Goal: Check status: Check status

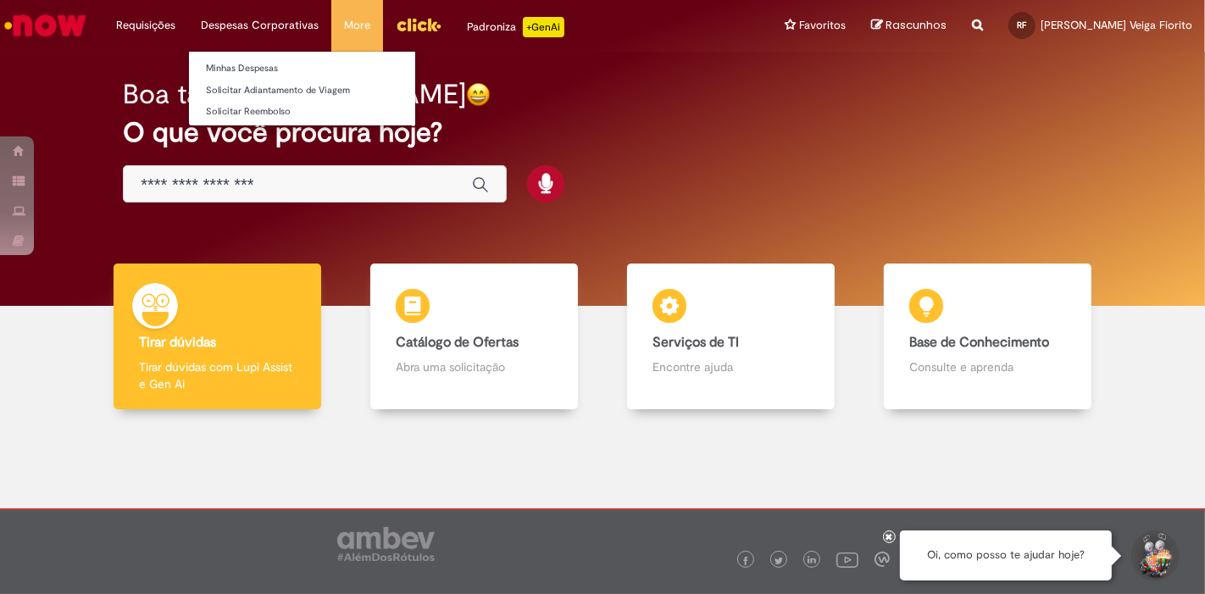
click at [251, 26] on li "Despesas Corporativas Minhas Despesas Solicitar Adiantamento de Viagem Solicita…" at bounding box center [259, 25] width 143 height 51
click at [234, 59] on link "Minhas Despesas" at bounding box center [302, 68] width 226 height 19
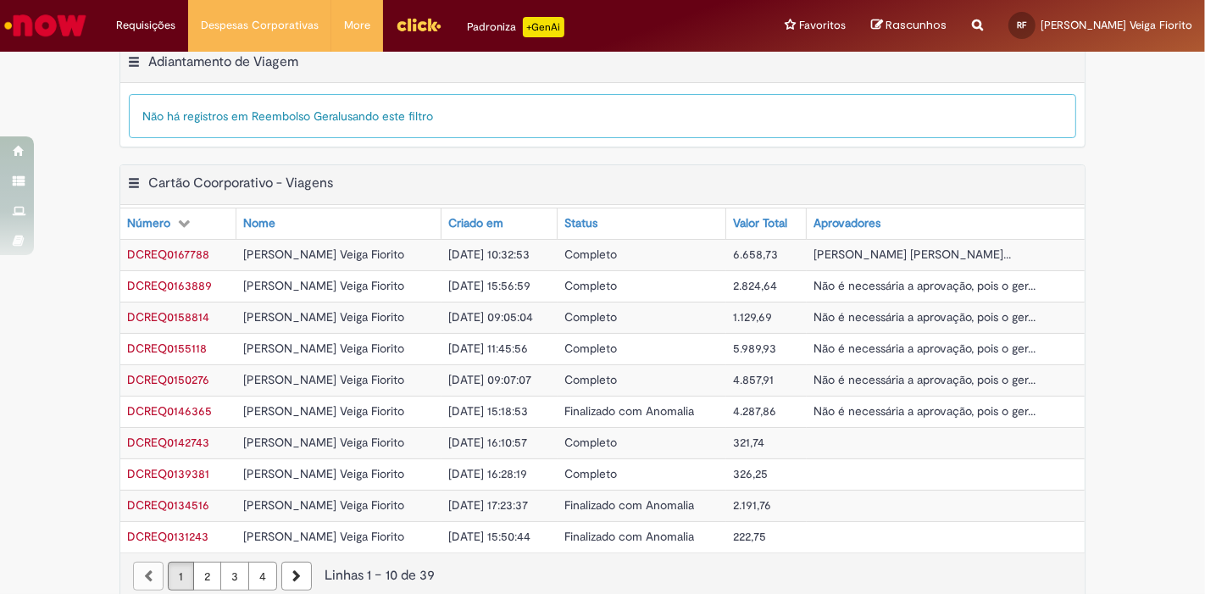
scroll to position [601, 0]
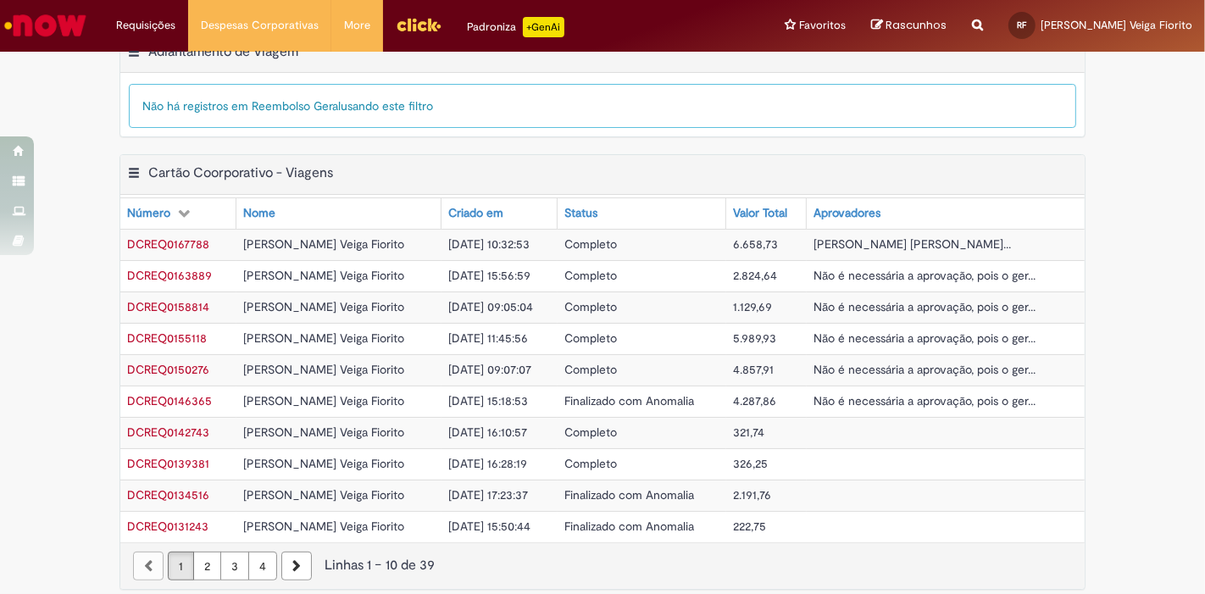
click at [733, 236] on span "6.658,73" at bounding box center [755, 243] width 45 height 15
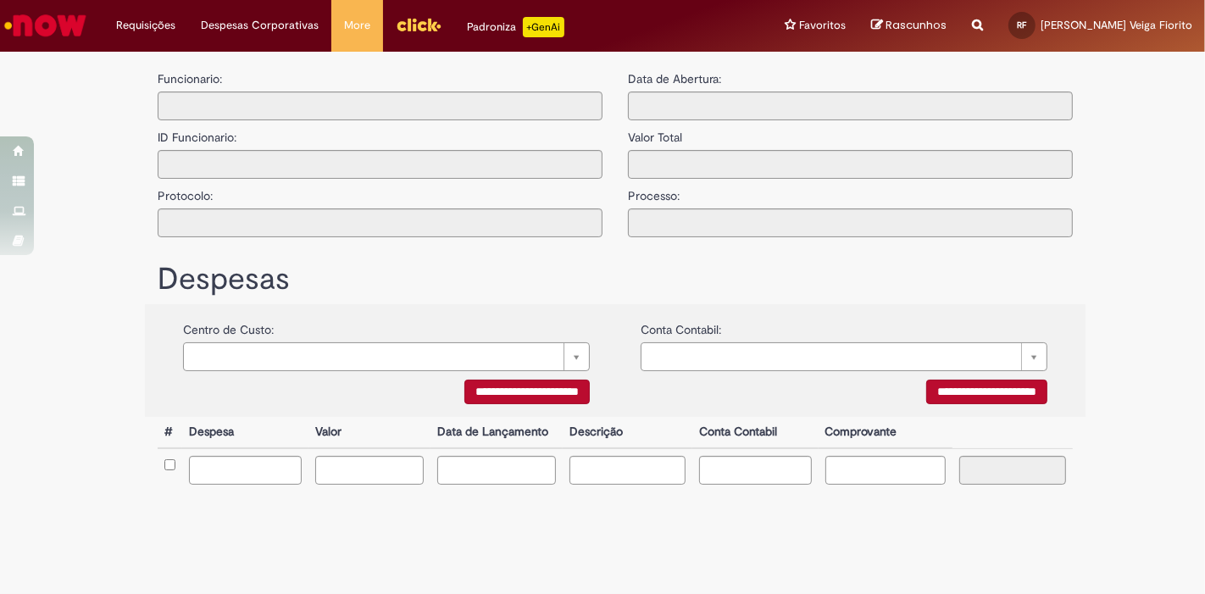
type input "**********"
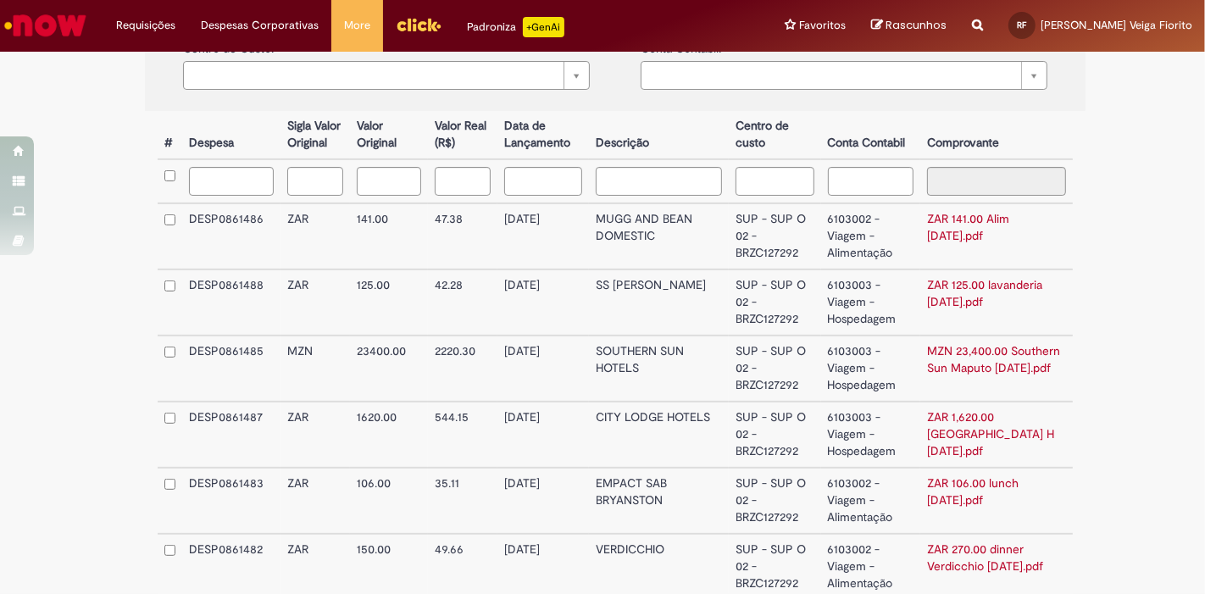
scroll to position [549, 0]
drag, startPoint x: 665, startPoint y: 419, endPoint x: 660, endPoint y: 436, distance: 18.5
click at [660, 436] on td "CITY LODGE HOTELS" at bounding box center [659, 433] width 140 height 66
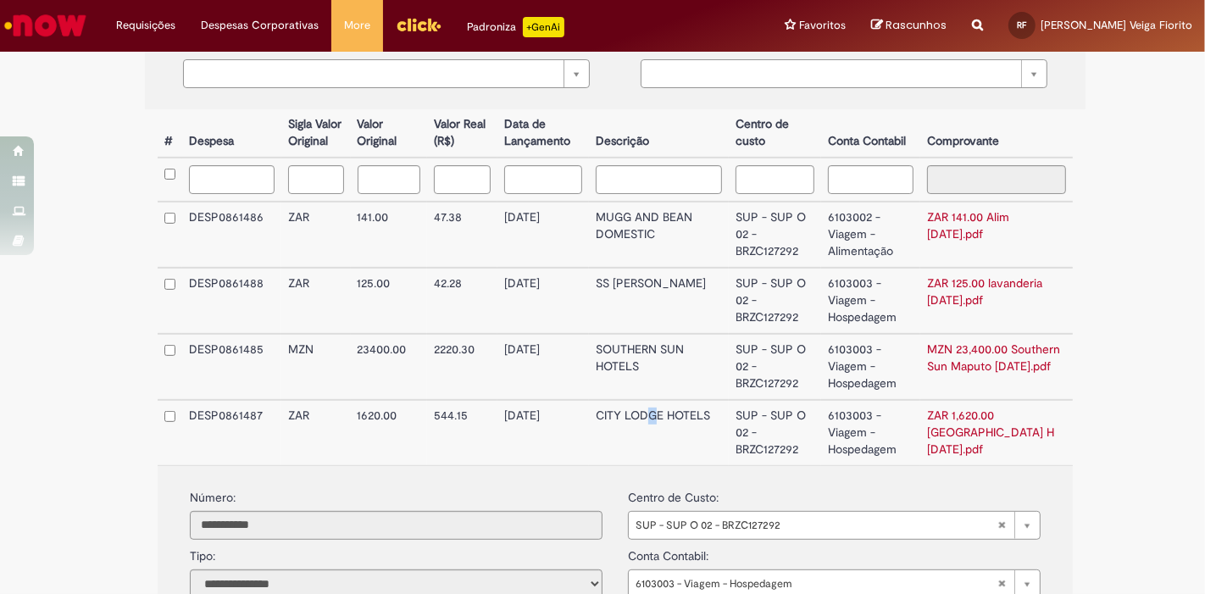
click at [660, 436] on td "CITY LODGE HOTELS" at bounding box center [659, 432] width 141 height 65
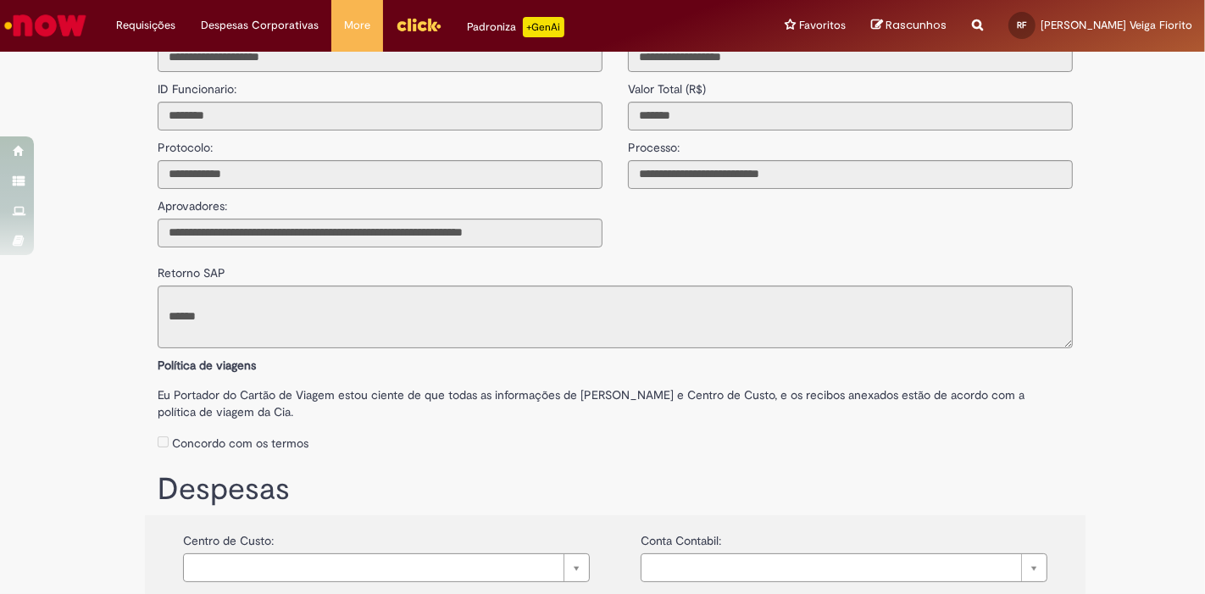
scroll to position [0, 0]
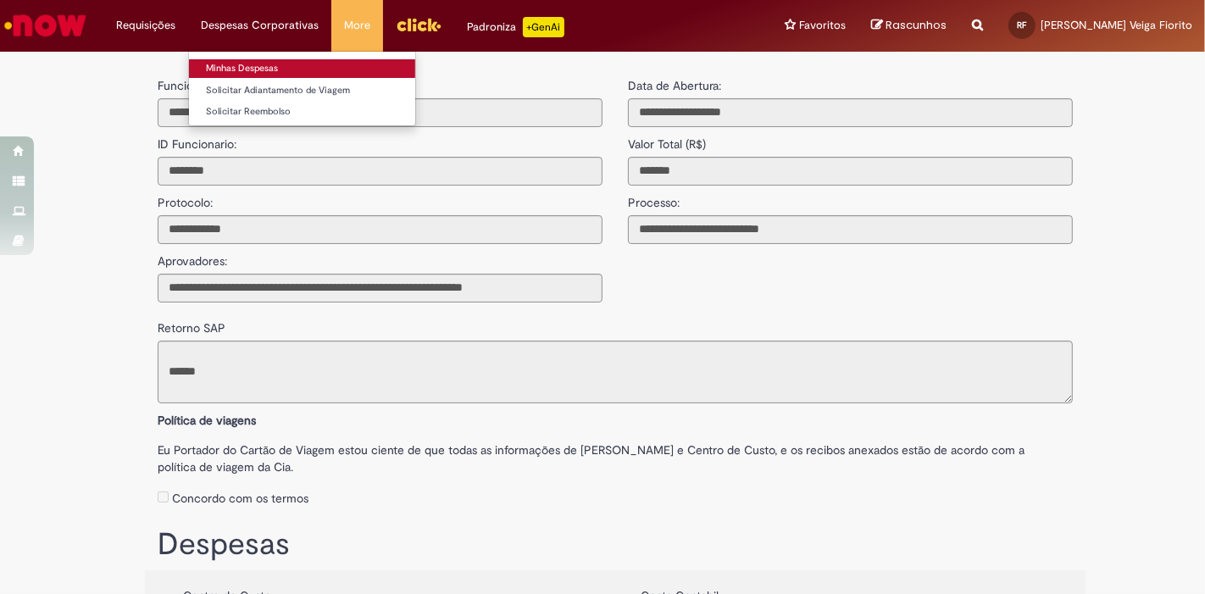
click at [241, 60] on link "Minhas Despesas" at bounding box center [302, 68] width 226 height 19
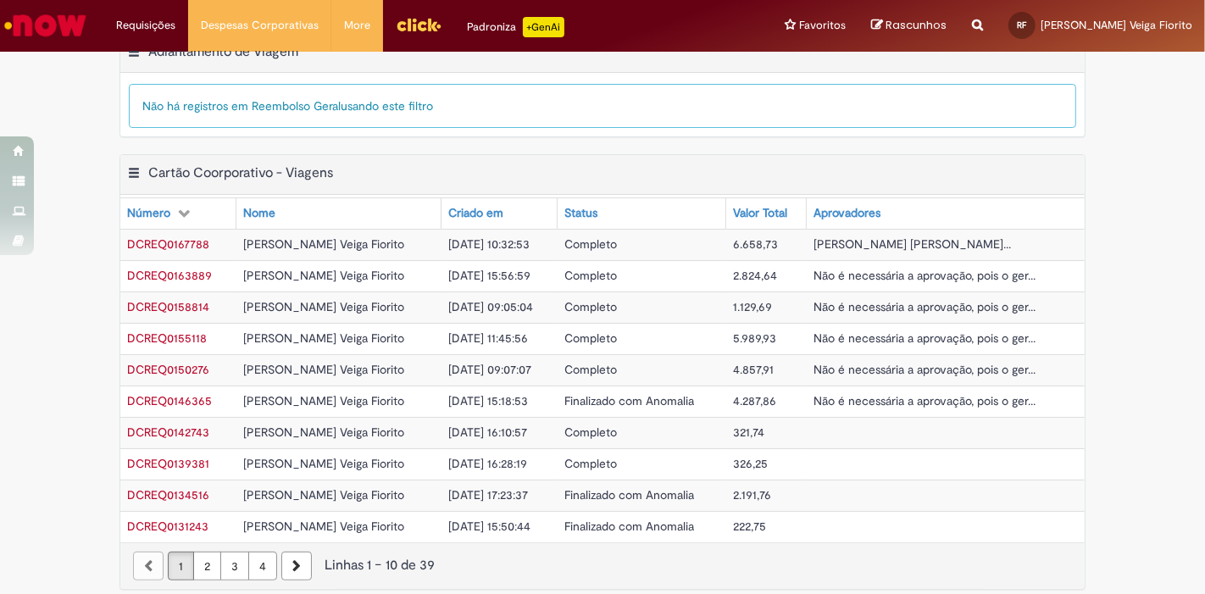
scroll to position [601, 0]
click at [733, 268] on span "2.824,64" at bounding box center [755, 275] width 44 height 15
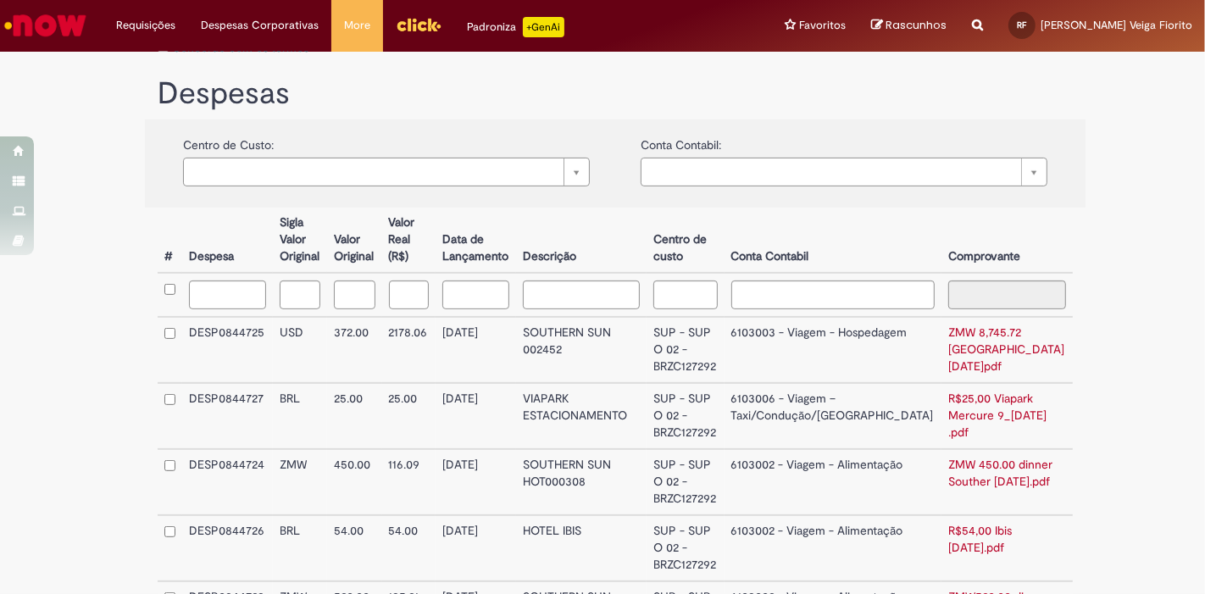
scroll to position [434, 0]
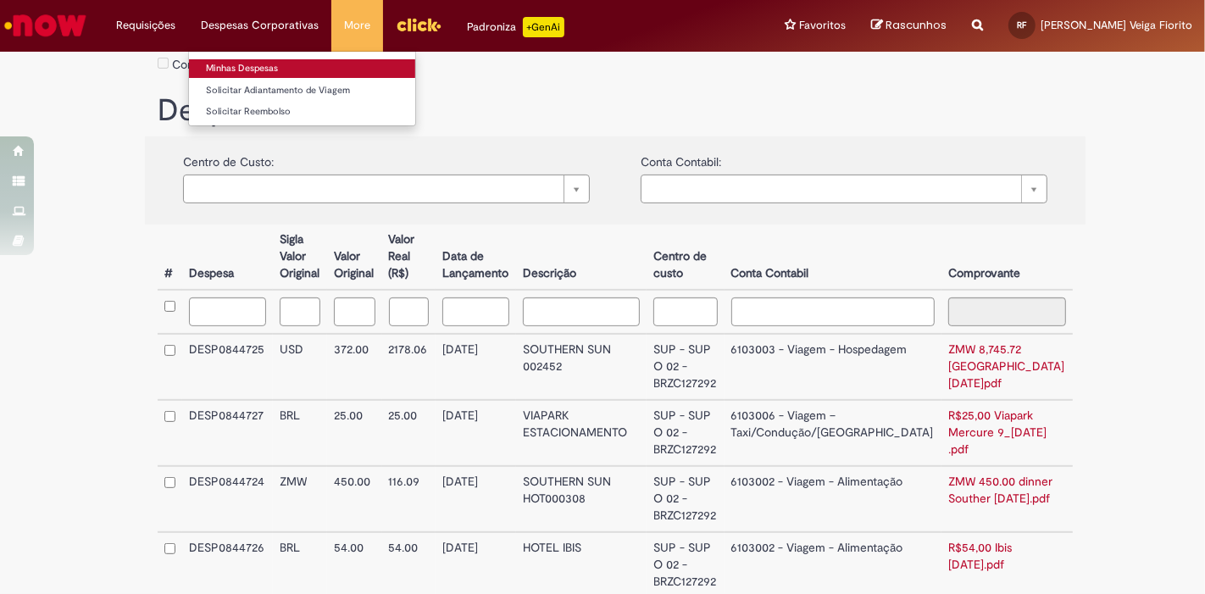
click at [260, 60] on link "Minhas Despesas" at bounding box center [302, 68] width 226 height 19
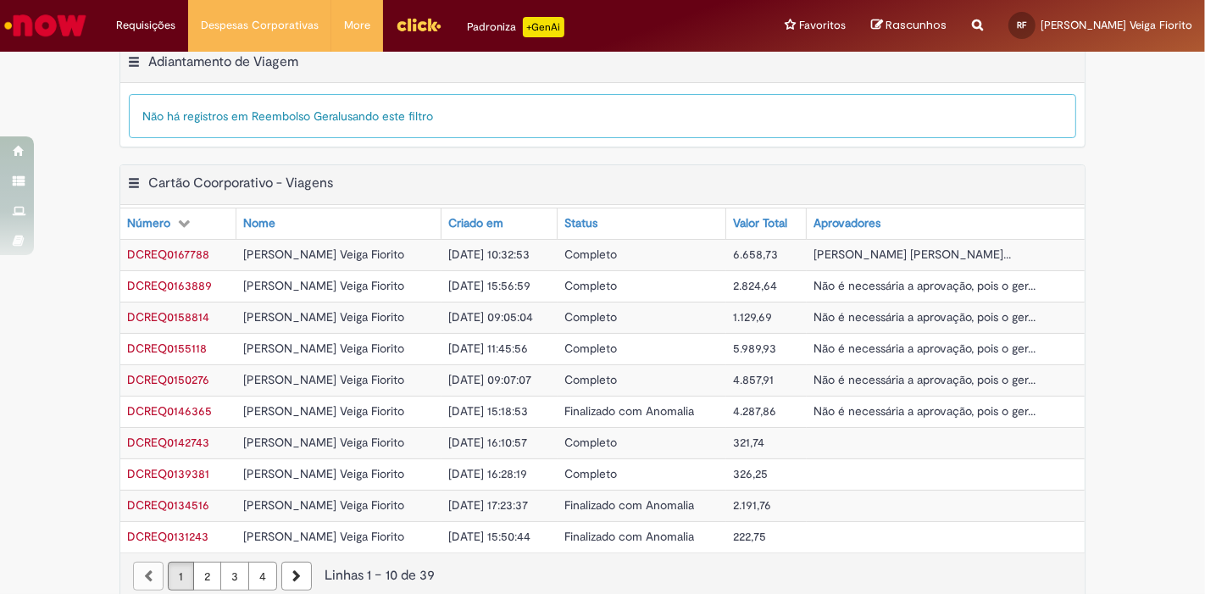
scroll to position [591, 0]
click at [585, 242] on td "Completo" at bounding box center [642, 254] width 169 height 31
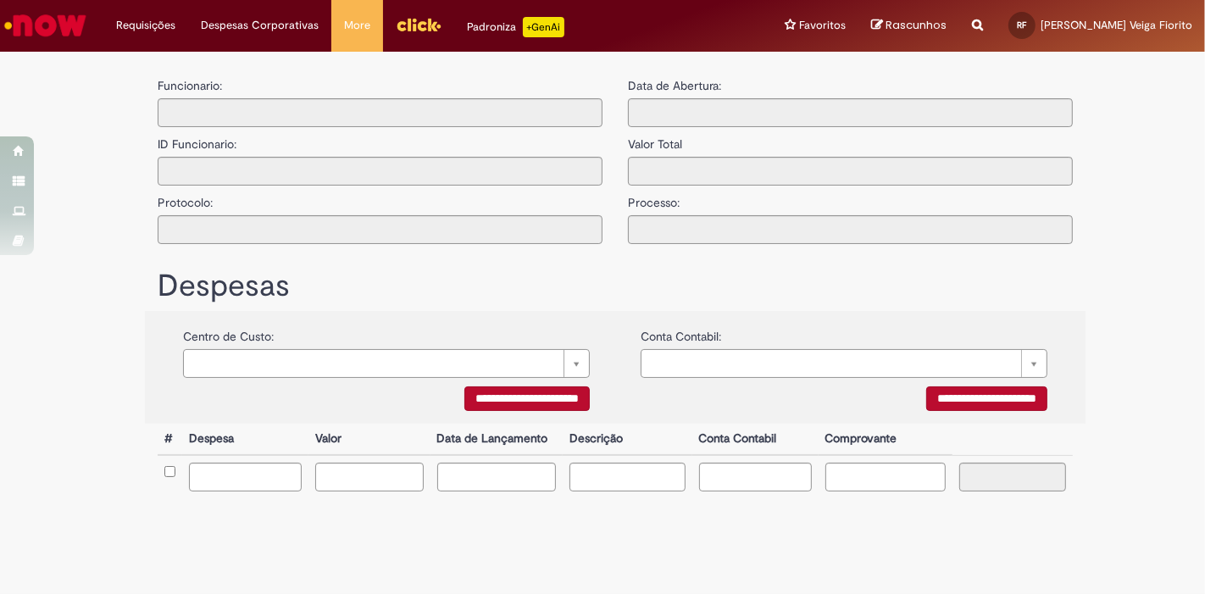
type input "**********"
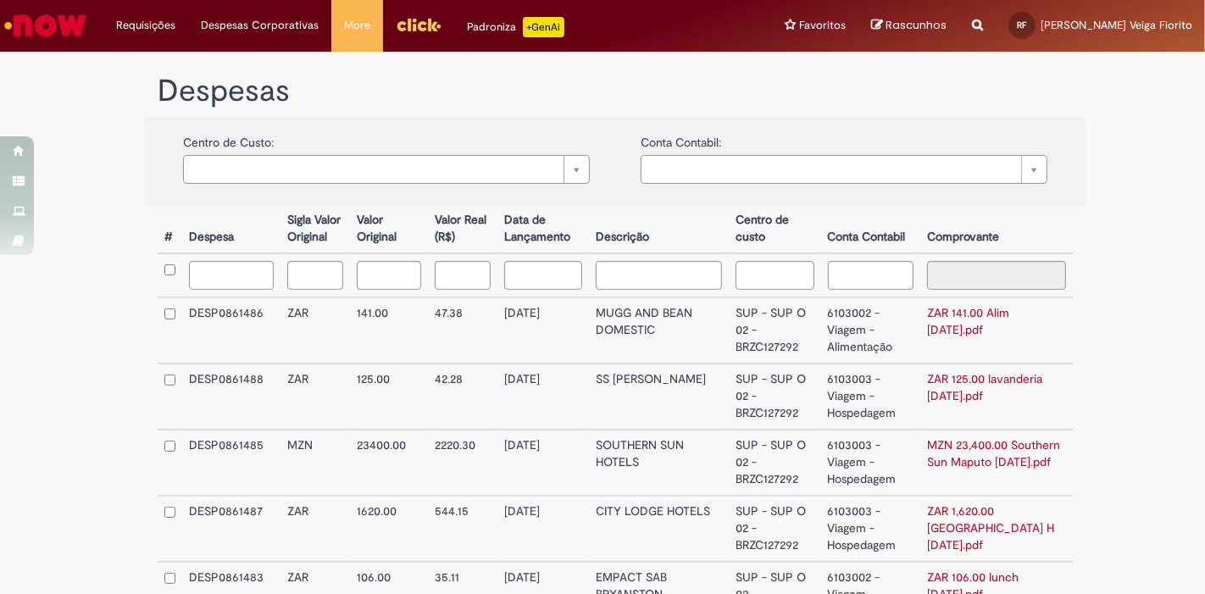
scroll to position [455, 0]
